Goal: Navigation & Orientation: Find specific page/section

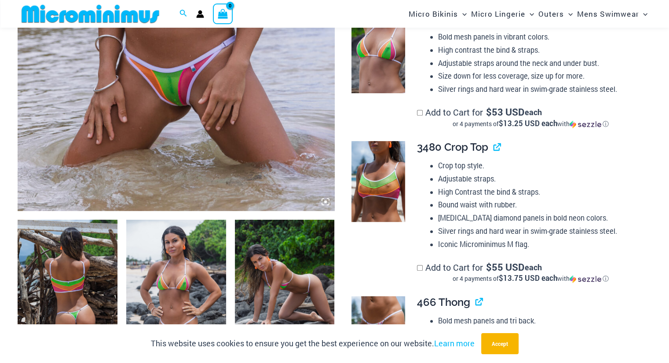
scroll to position [505, 0]
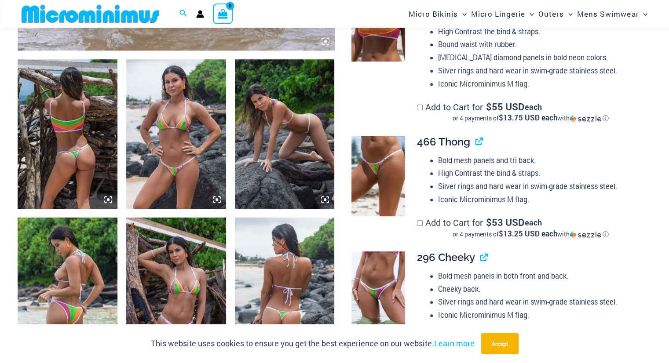
click at [84, 110] on img at bounding box center [68, 133] width 100 height 149
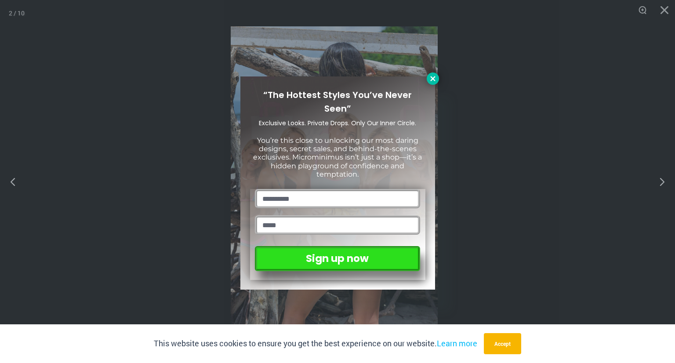
click at [432, 73] on button at bounding box center [433, 79] width 12 height 12
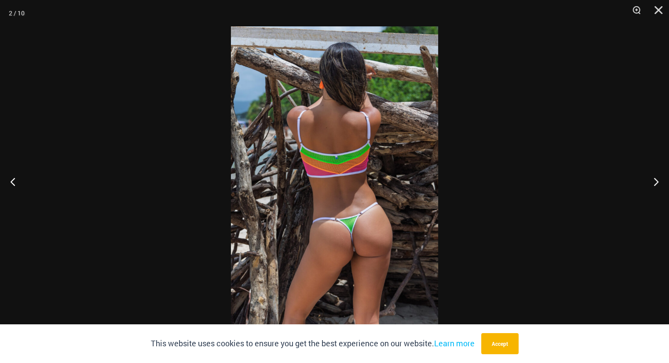
click at [367, 221] on img at bounding box center [334, 181] width 207 height 310
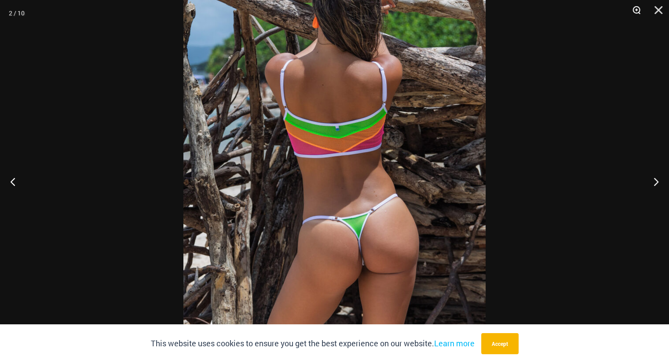
click at [637, 11] on button "Zoom" at bounding box center [633, 13] width 22 height 26
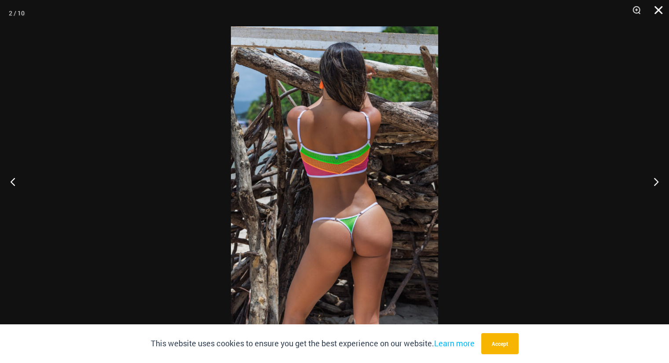
click at [662, 10] on button "Close" at bounding box center [655, 13] width 22 height 26
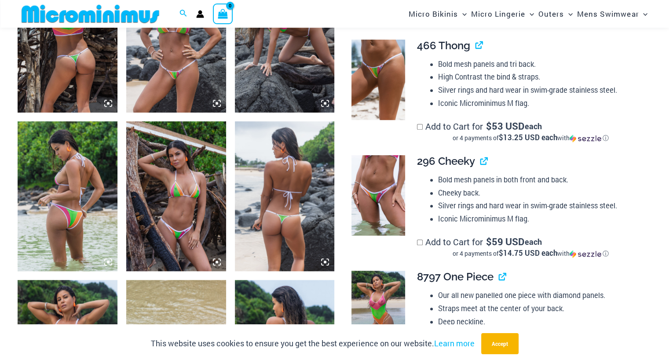
scroll to position [651, 0]
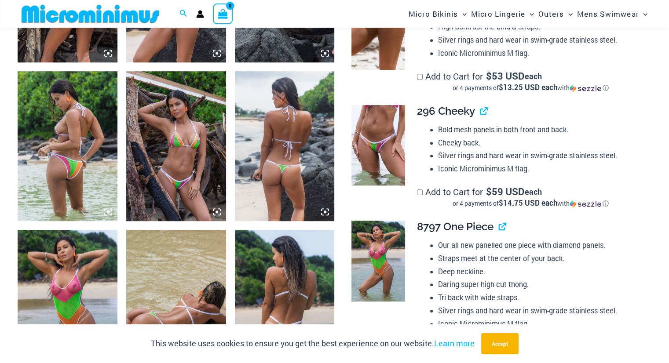
click at [297, 141] on img at bounding box center [285, 145] width 100 height 149
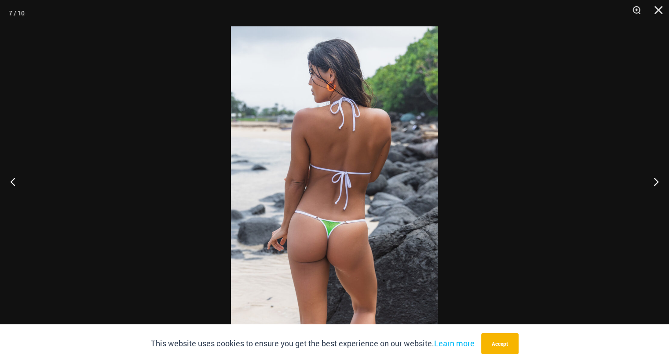
click at [335, 223] on img at bounding box center [334, 181] width 207 height 310
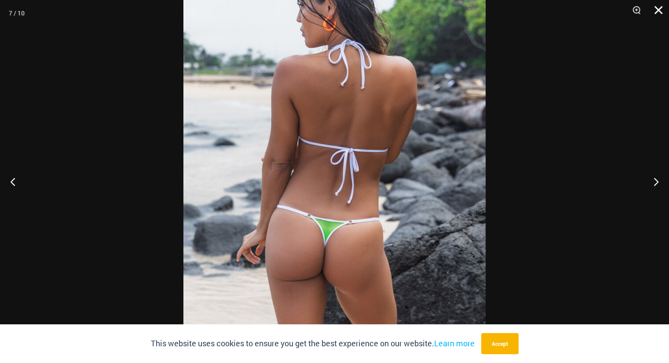
click at [658, 9] on button "Close" at bounding box center [655, 13] width 22 height 26
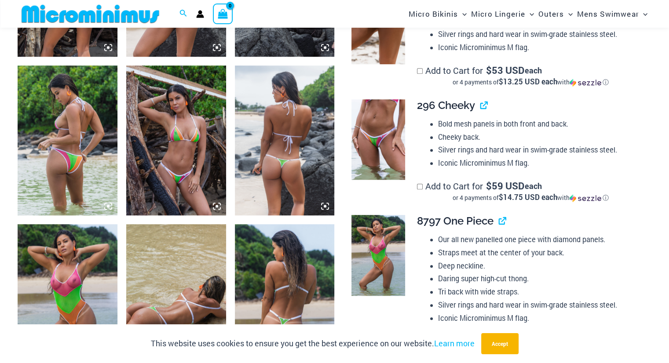
scroll to position [798, 0]
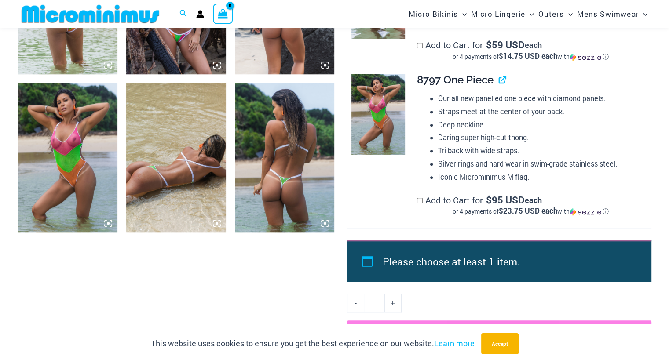
drag, startPoint x: 289, startPoint y: 149, endPoint x: 280, endPoint y: 168, distance: 21.8
click at [280, 168] on img at bounding box center [285, 157] width 100 height 149
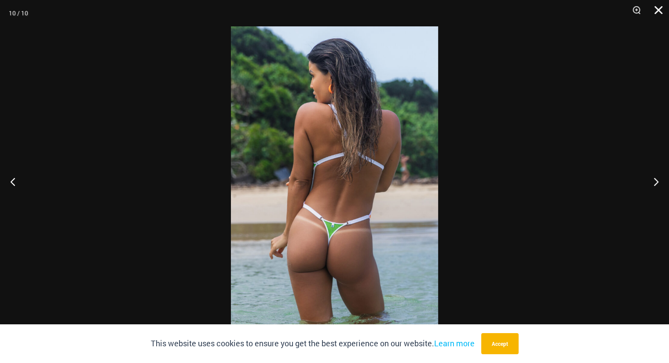
click at [654, 9] on button "Close" at bounding box center [655, 13] width 22 height 26
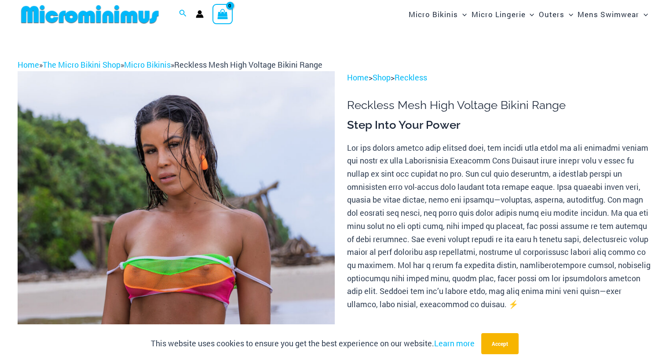
scroll to position [0, 0]
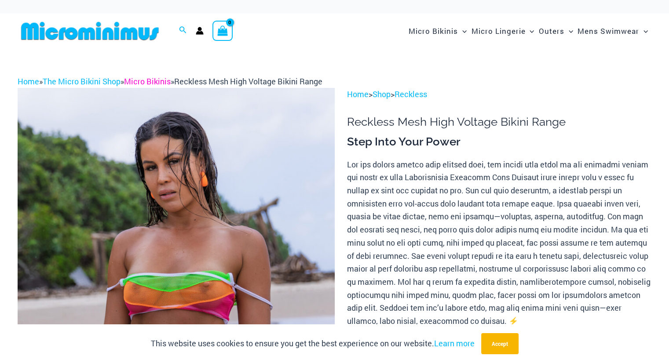
click at [153, 84] on link "Micro Bikinis" at bounding box center [147, 81] width 47 height 11
